Goal: Information Seeking & Learning: Understand process/instructions

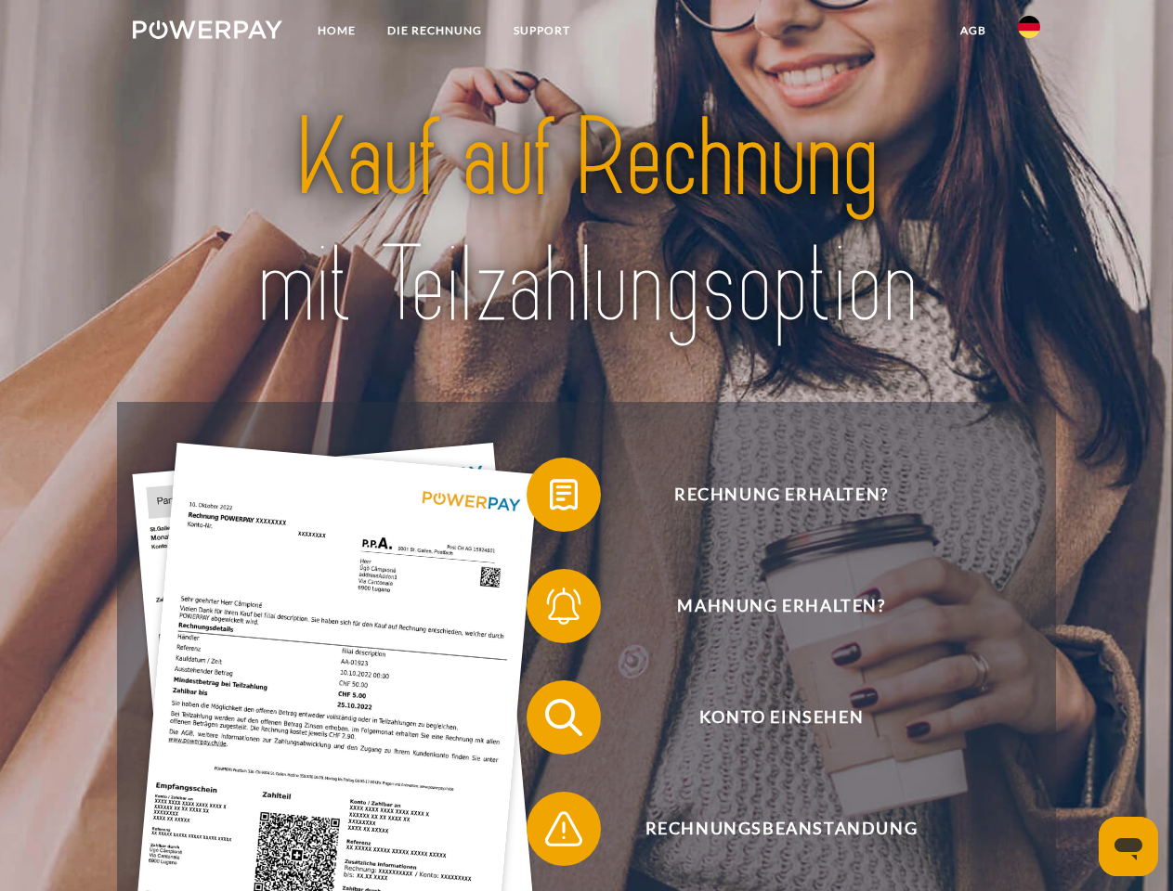
click at [207, 33] on img at bounding box center [208, 29] width 150 height 19
click at [1029, 33] on img at bounding box center [1029, 27] width 22 height 22
click at [972, 31] on link "agb" at bounding box center [973, 30] width 58 height 33
click at [550, 499] on span at bounding box center [535, 495] width 93 height 93
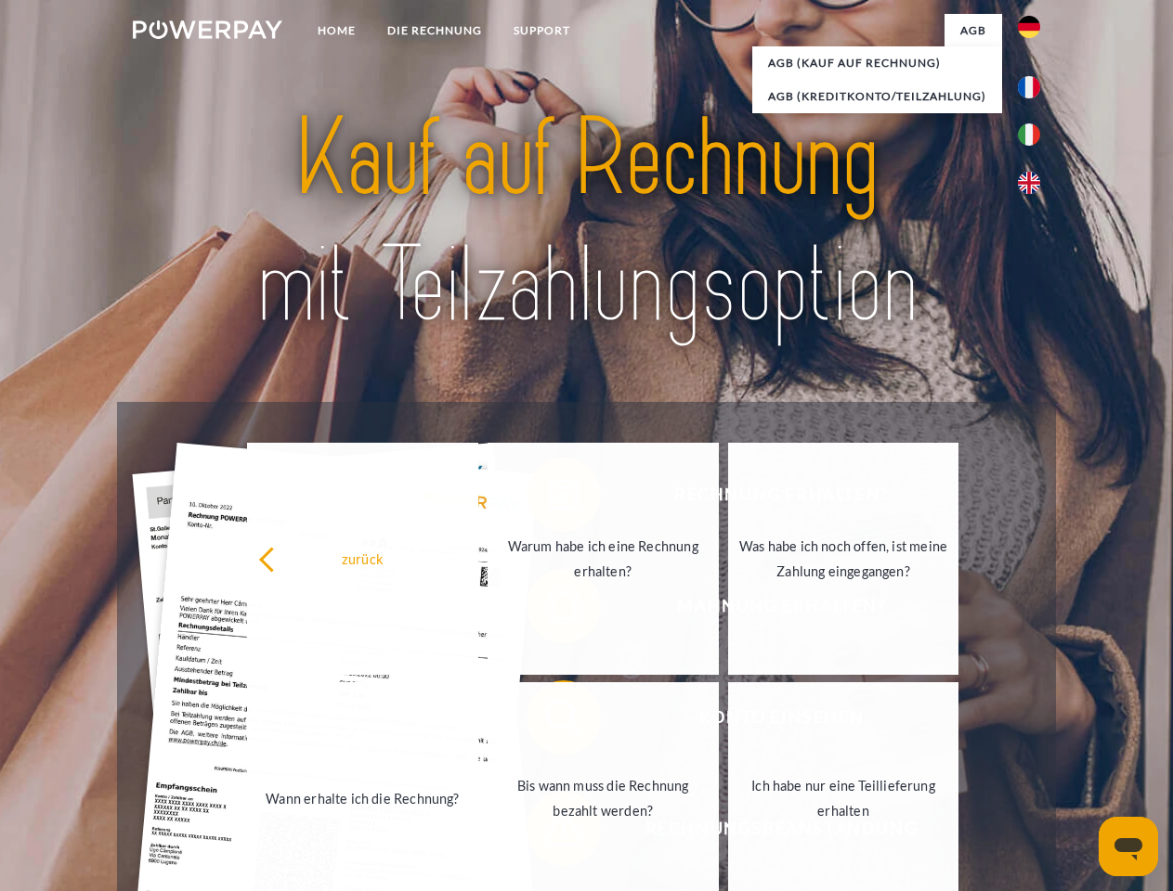
click at [478, 722] on link "Wann erhalte ich die Rechnung?" at bounding box center [362, 799] width 231 height 232
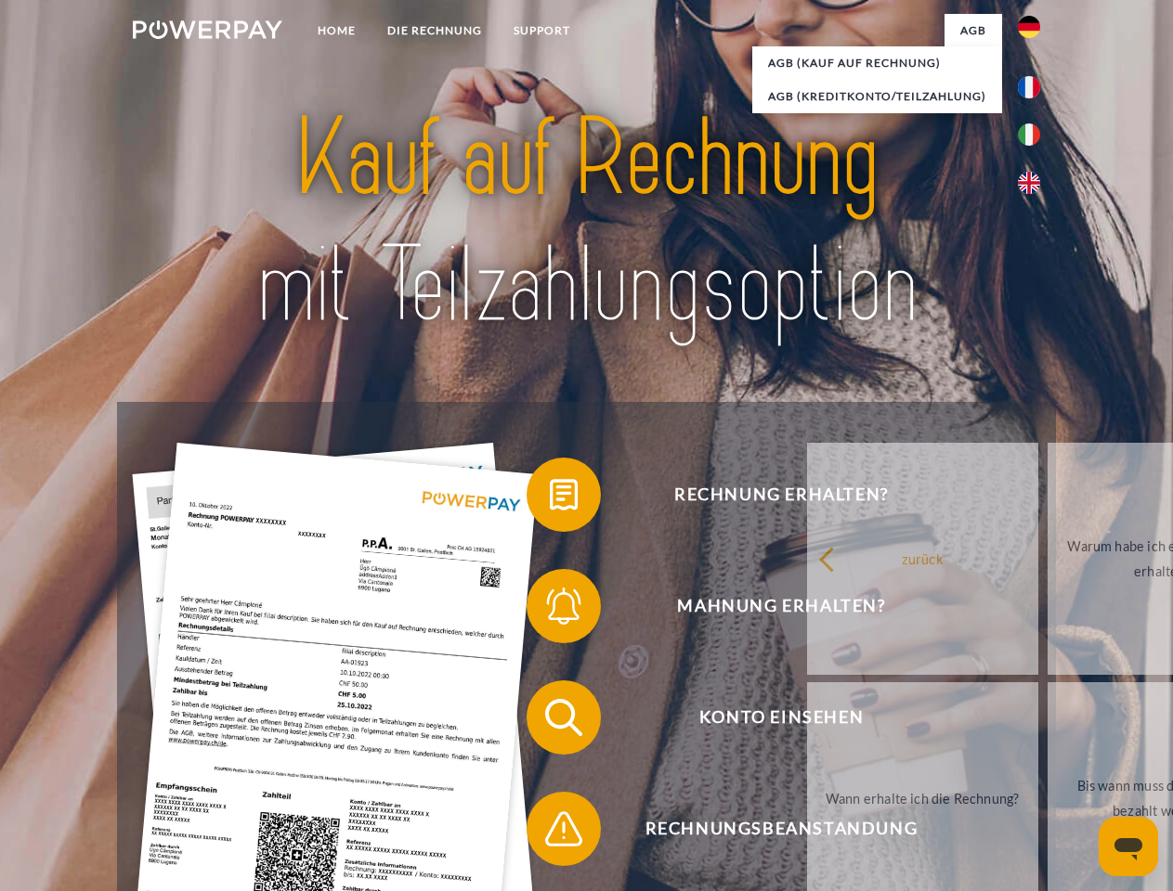
click at [550, 833] on span at bounding box center [535, 829] width 93 height 93
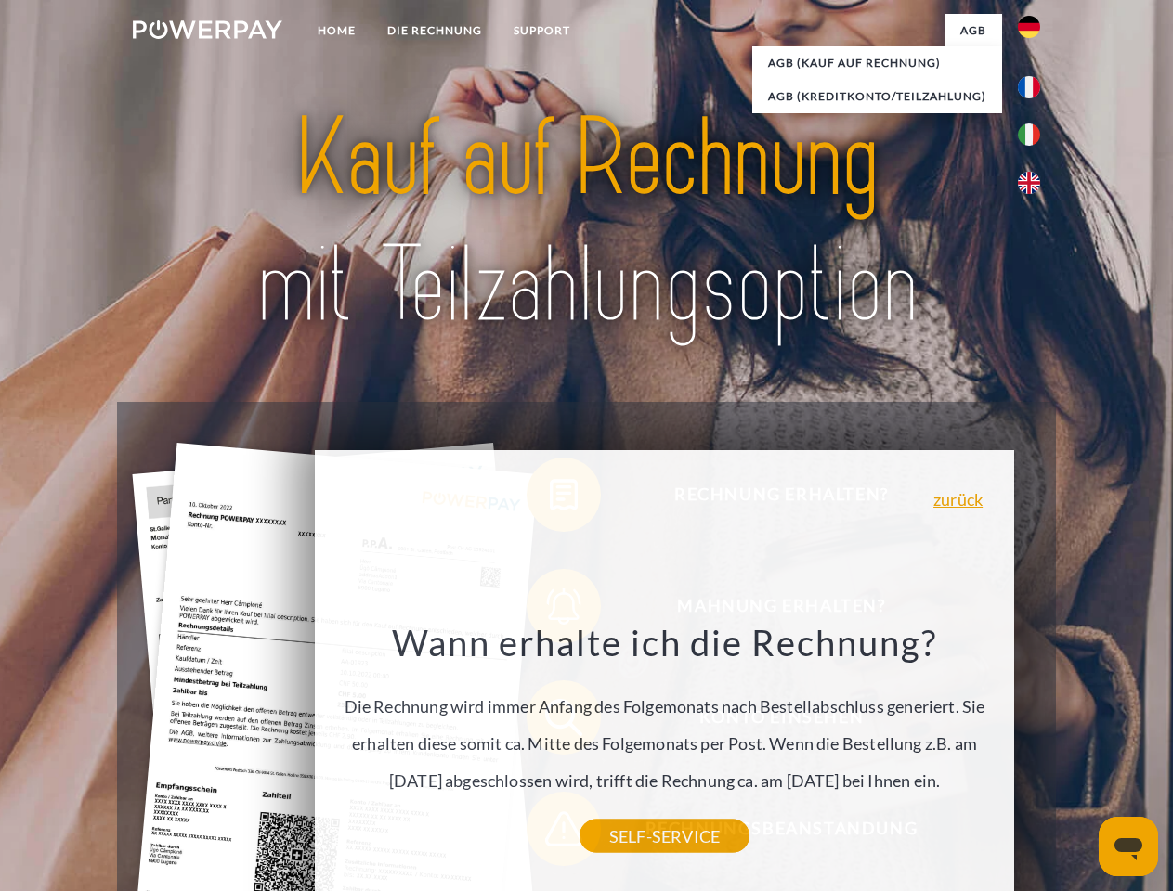
click at [1128, 847] on icon "Messaging-Fenster öffnen" at bounding box center [1128, 850] width 28 height 22
